Goal: Complete application form

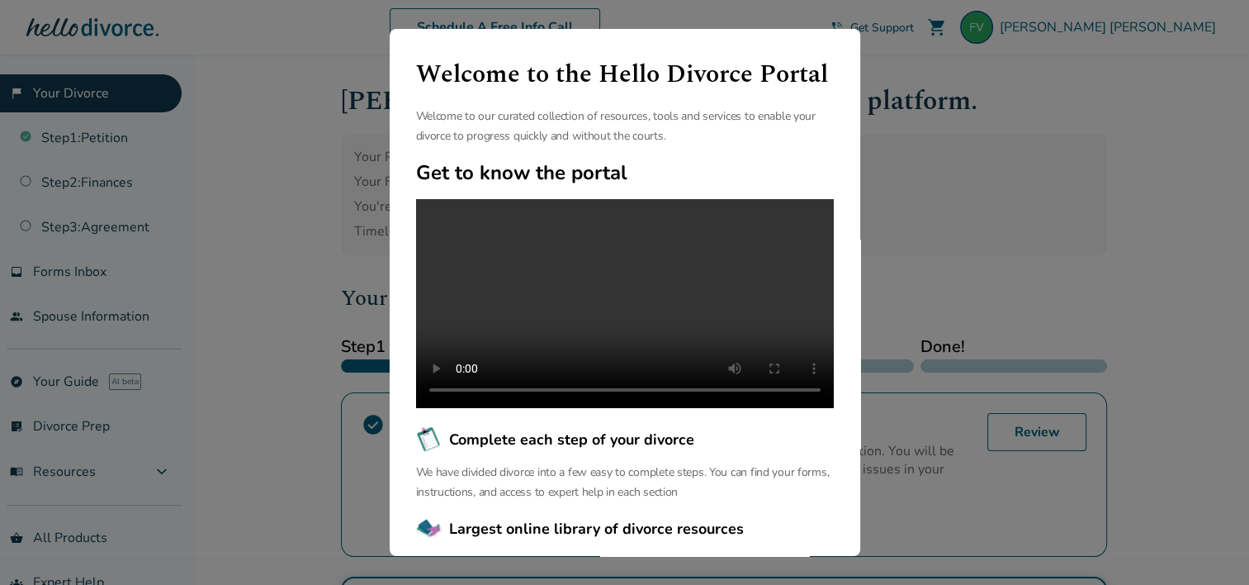
click at [879, 165] on div "Welcome to the Hello Divorce Portal Welcome to our curated collection of resour…" at bounding box center [624, 292] width 1249 height 585
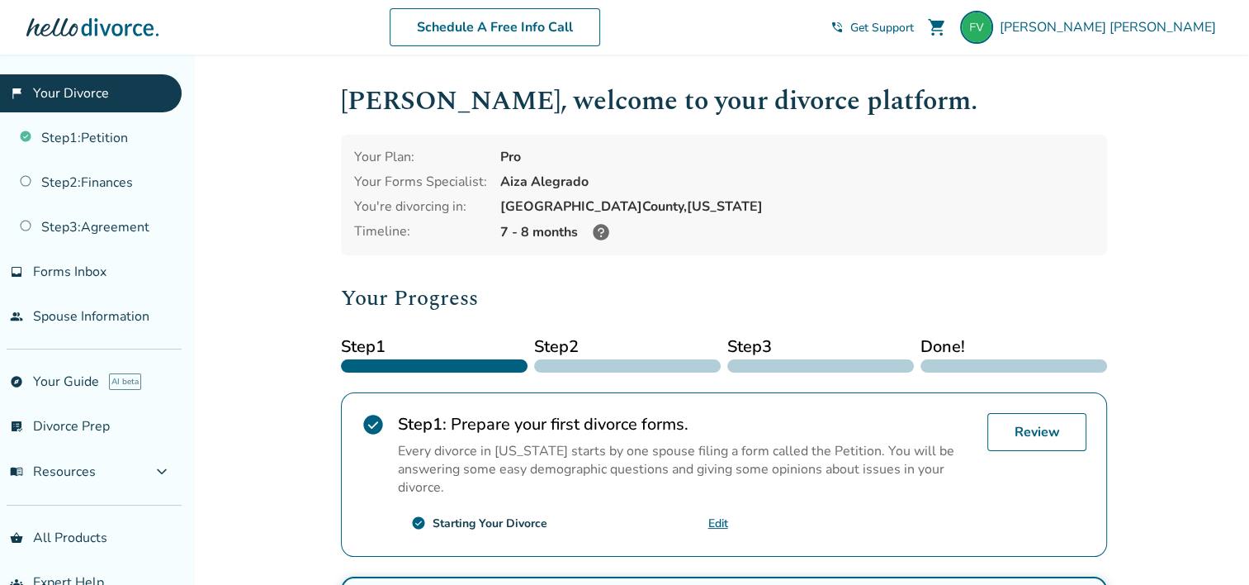
click at [879, 165] on div "Your Plan: Pro Your Forms Specialist: Aiza Alegrado You're divorcing in: [GEOGR…" at bounding box center [724, 195] width 766 height 121
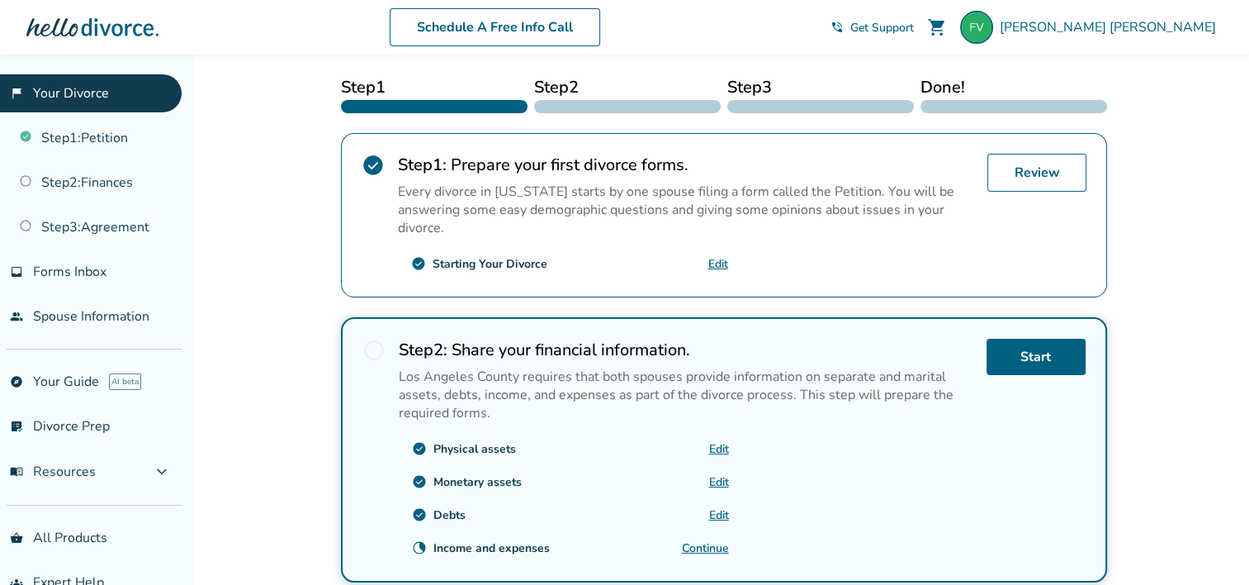
scroll to position [297, 0]
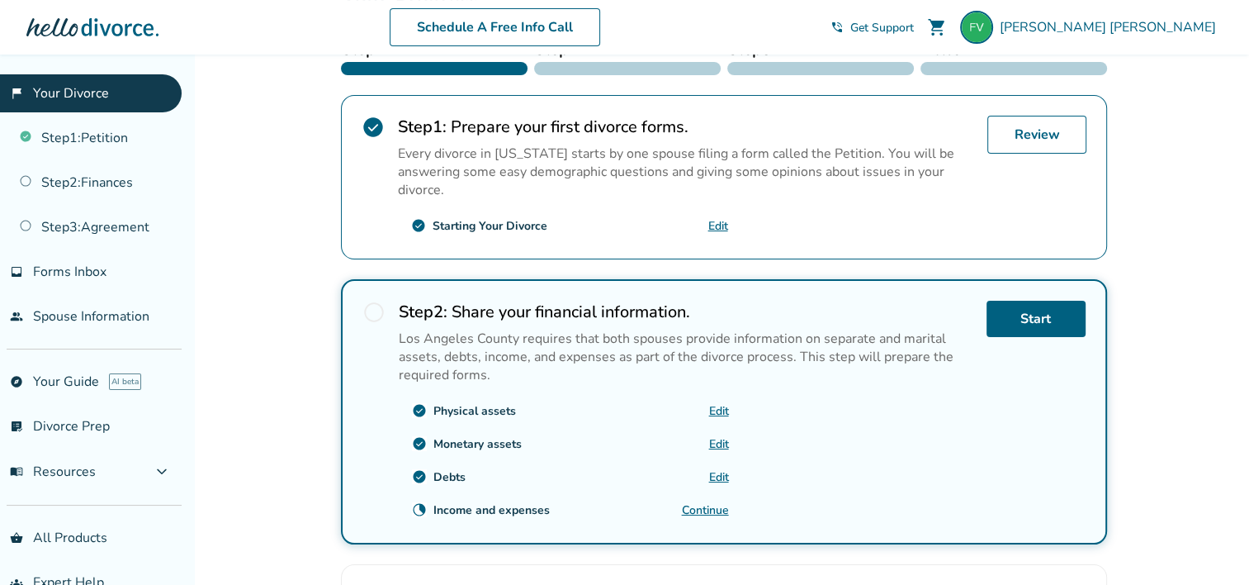
click at [712, 509] on link "Continue" at bounding box center [705, 510] width 47 height 16
click at [1021, 327] on link "Start" at bounding box center [1036, 319] width 99 height 36
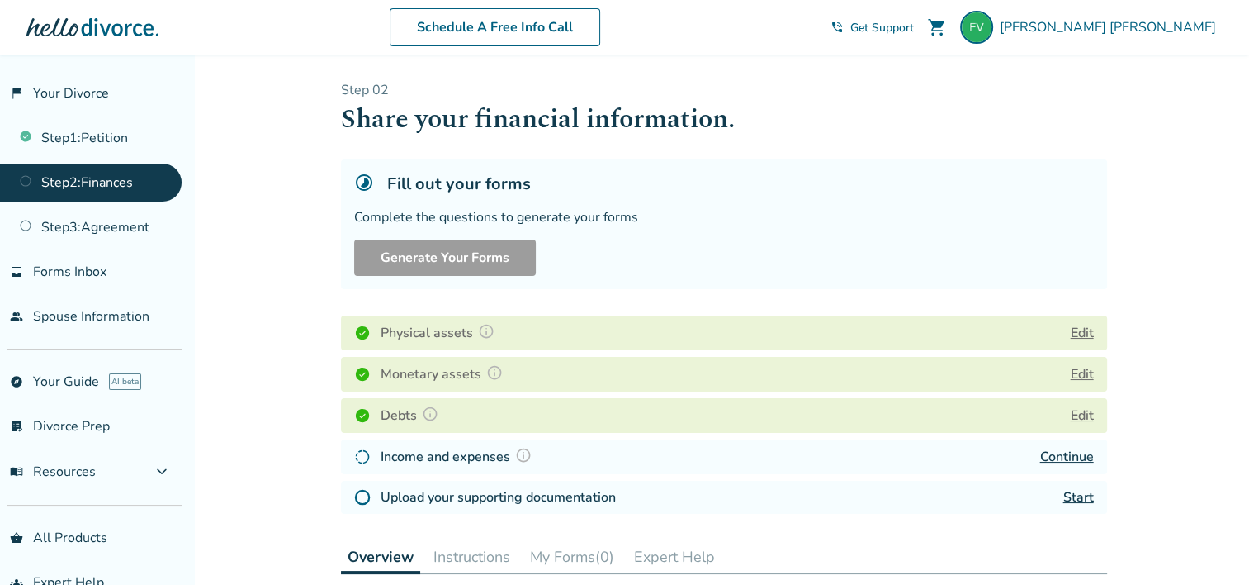
click at [1074, 454] on link "Continue" at bounding box center [1068, 457] width 54 height 18
click at [524, 456] on img at bounding box center [523, 455] width 17 height 17
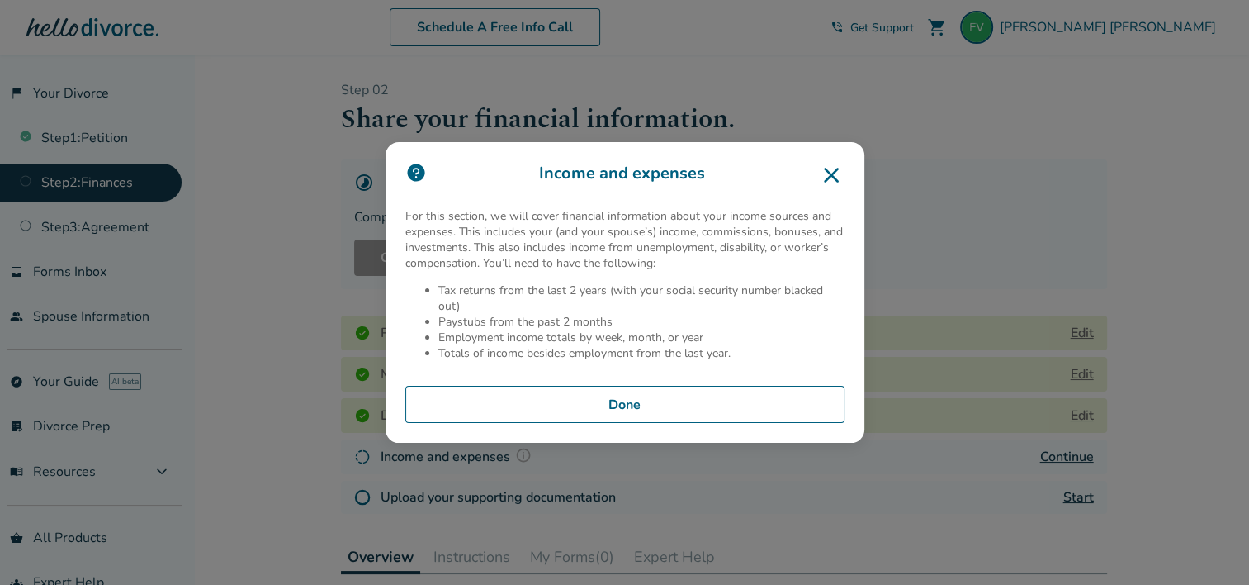
click at [604, 395] on button "Done" at bounding box center [624, 405] width 439 height 38
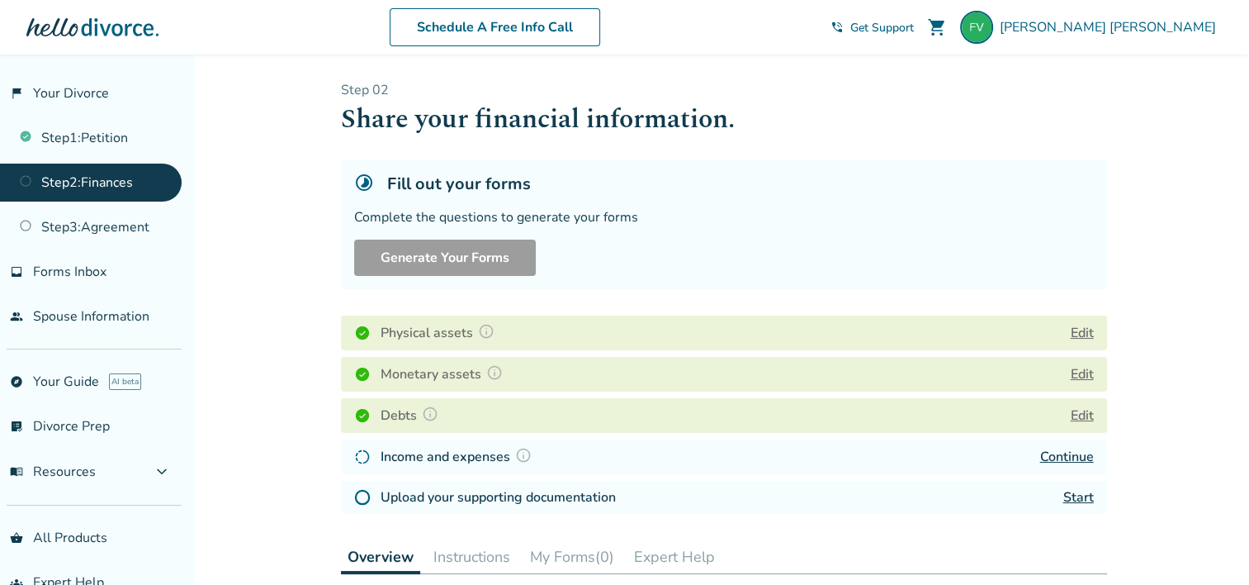
click at [1076, 416] on button "Edit" at bounding box center [1082, 415] width 23 height 20
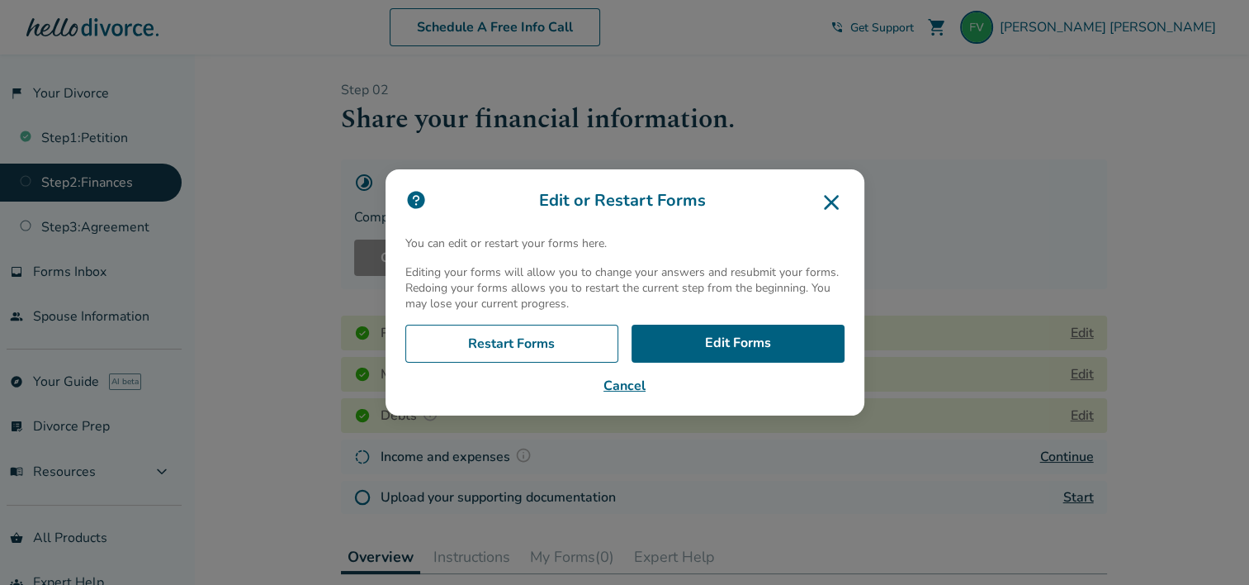
click at [798, 470] on div "Edit or Restart Forms You can edit or restart your forms here. Editing your for…" at bounding box center [624, 292] width 1249 height 585
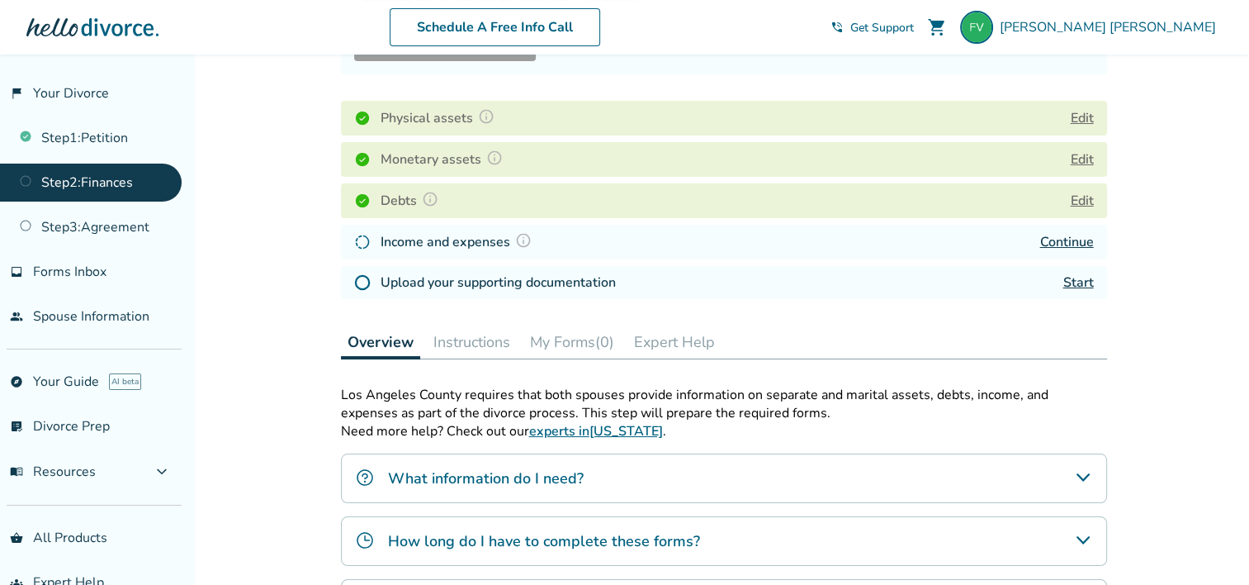
scroll to position [215, 0]
click at [1126, 256] on div "Added to cart Step 0 2 Share your financial information. Fill out your forms Co…" at bounding box center [624, 374] width 1249 height 1069
click at [420, 241] on h4 "Income and expenses" at bounding box center [459, 241] width 156 height 21
click at [362, 238] on img at bounding box center [362, 242] width 17 height 17
click at [1004, 199] on div "Debts Edit" at bounding box center [724, 200] width 766 height 35
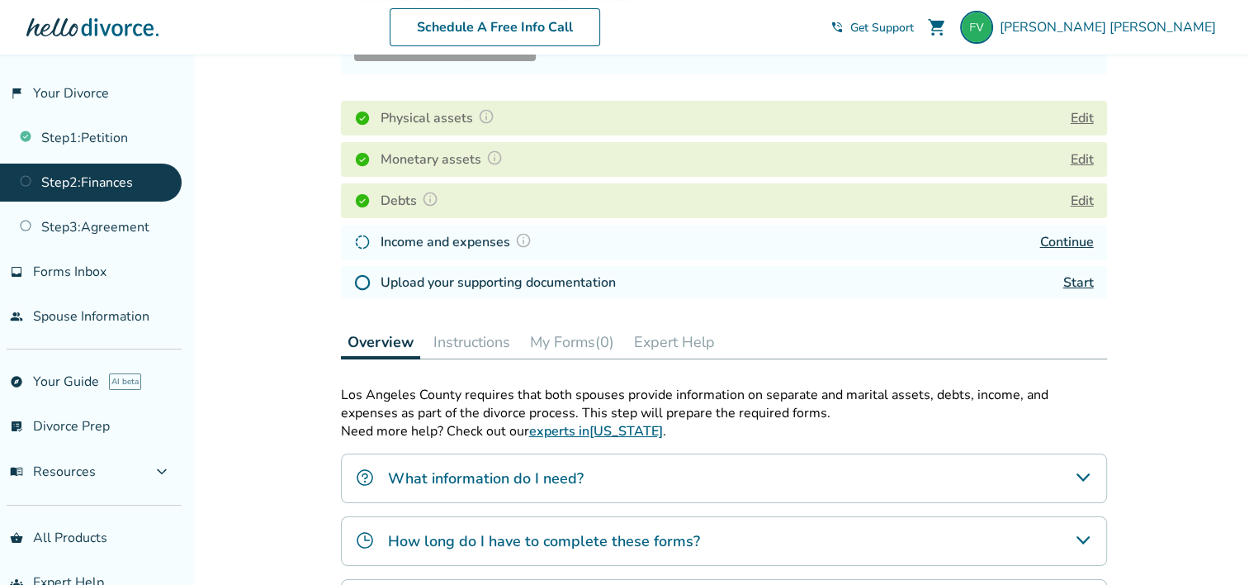
click at [1077, 240] on link "Continue" at bounding box center [1068, 242] width 54 height 18
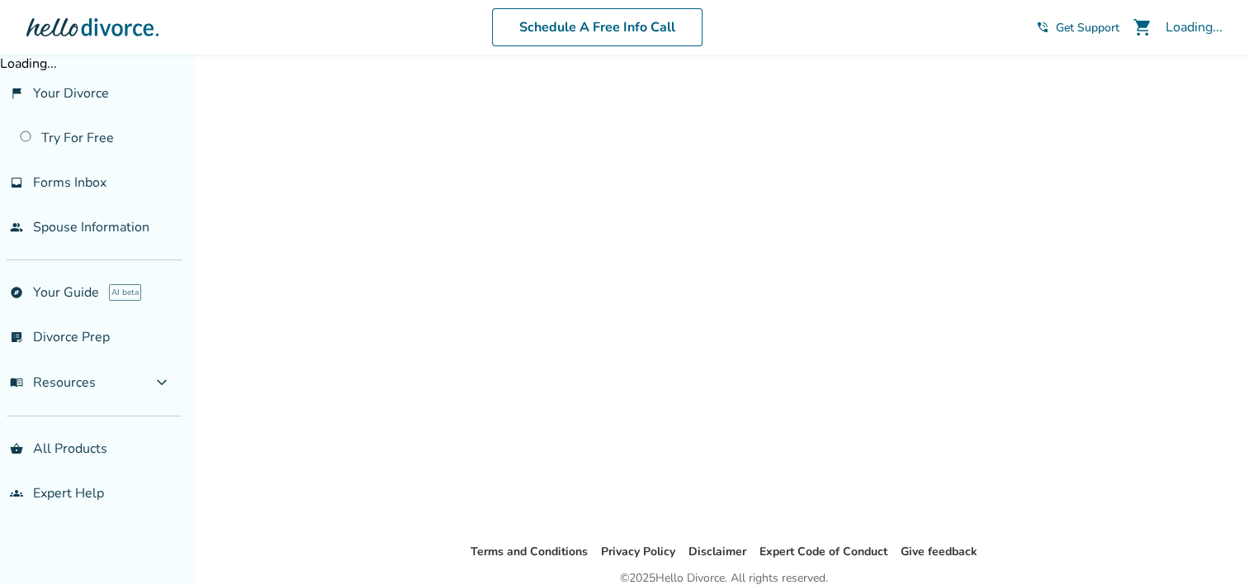
scroll to position [55, 0]
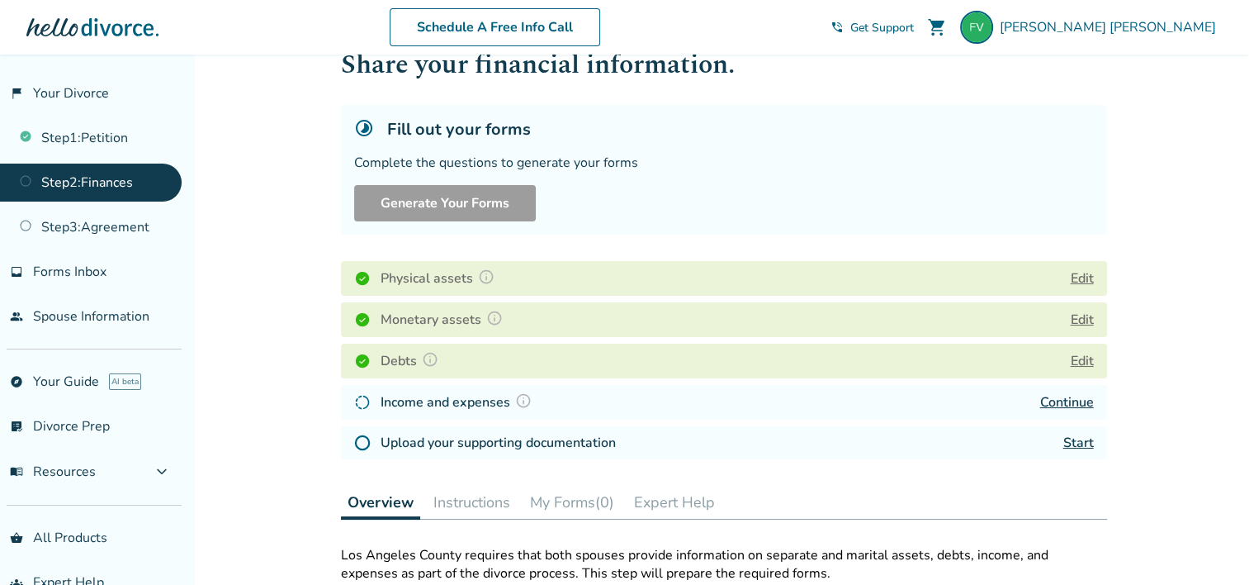
click at [1077, 443] on link "Start" at bounding box center [1079, 443] width 31 height 18
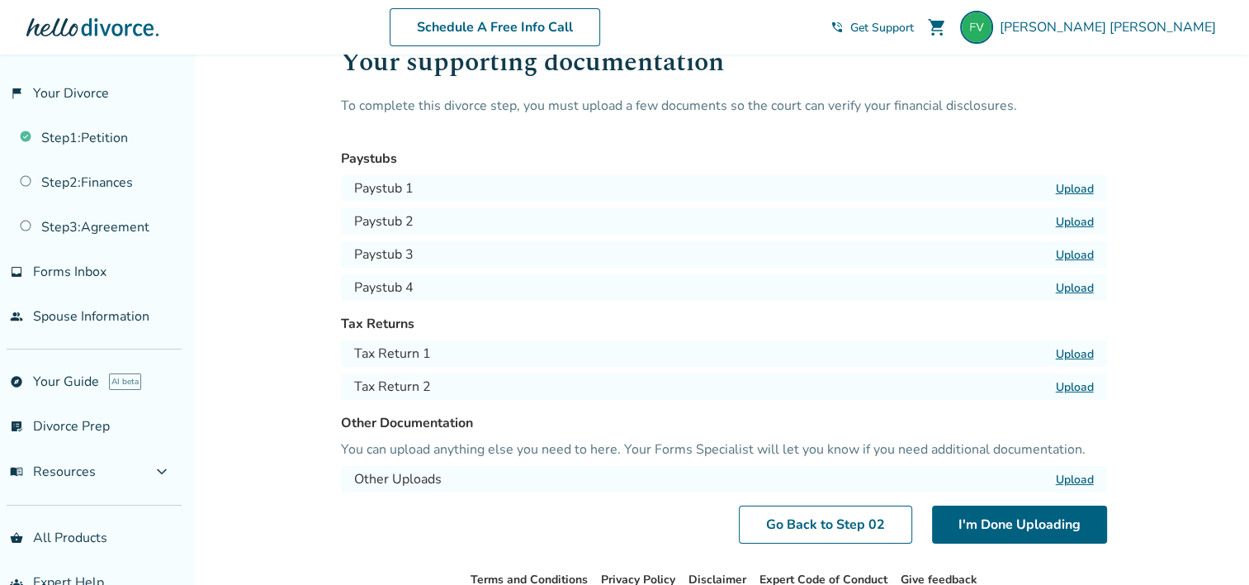
scroll to position [154, 0]
